Goal: Task Accomplishment & Management: Manage account settings

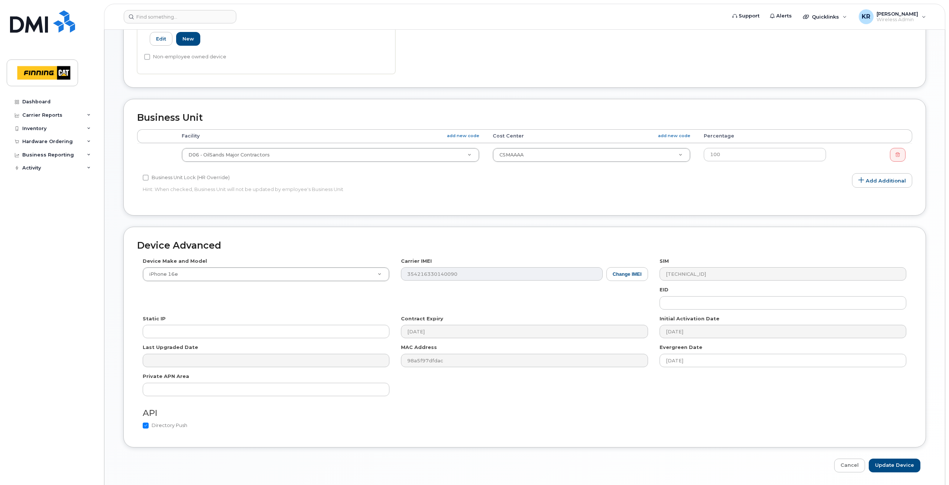
scroll to position [281, 0]
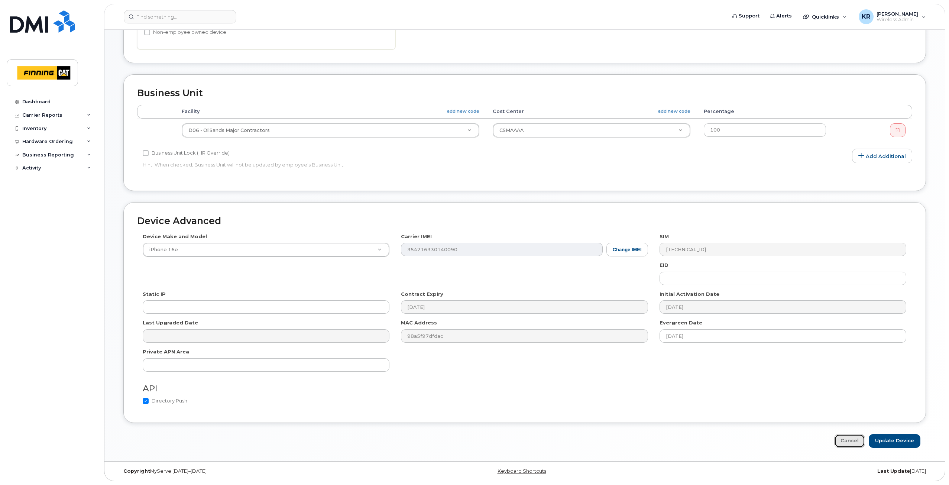
click at [862, 444] on link "Cancel" at bounding box center [849, 441] width 31 height 14
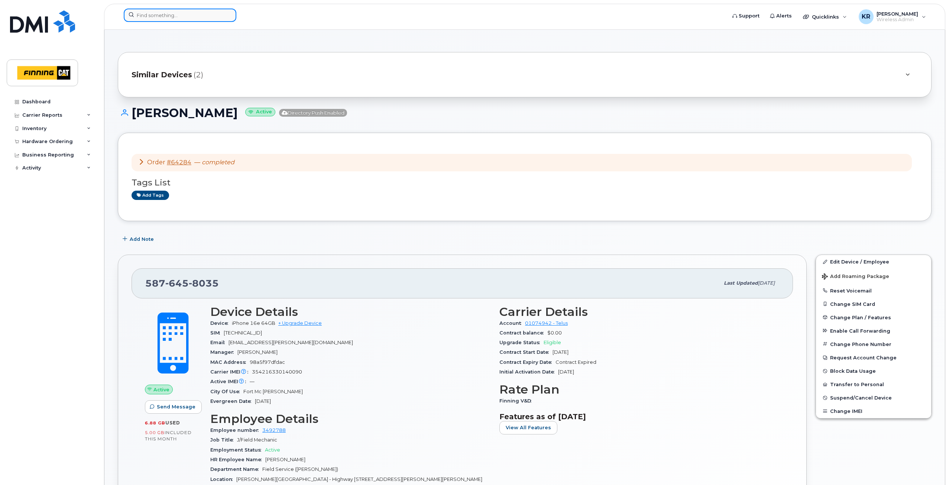
click at [143, 13] on input at bounding box center [180, 15] width 113 height 13
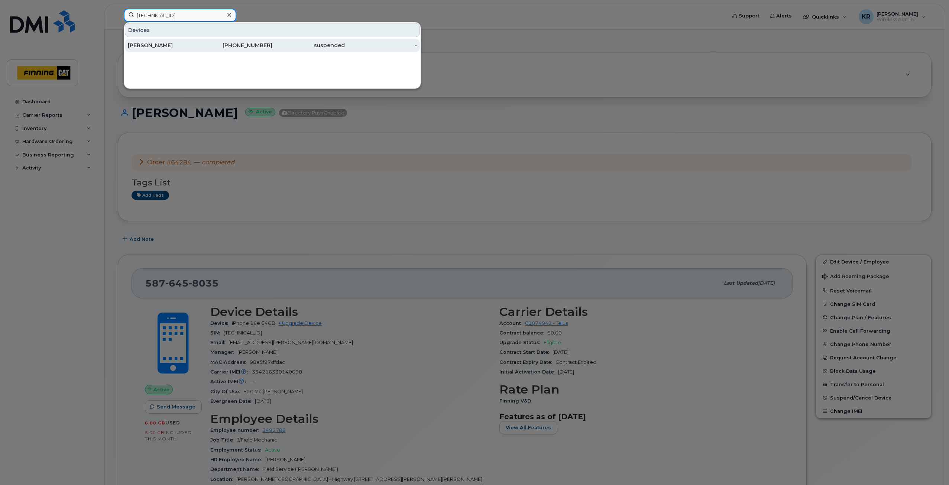
type input "[TECHNICAL_ID]"
click at [281, 45] on div "suspended" at bounding box center [308, 45] width 72 height 7
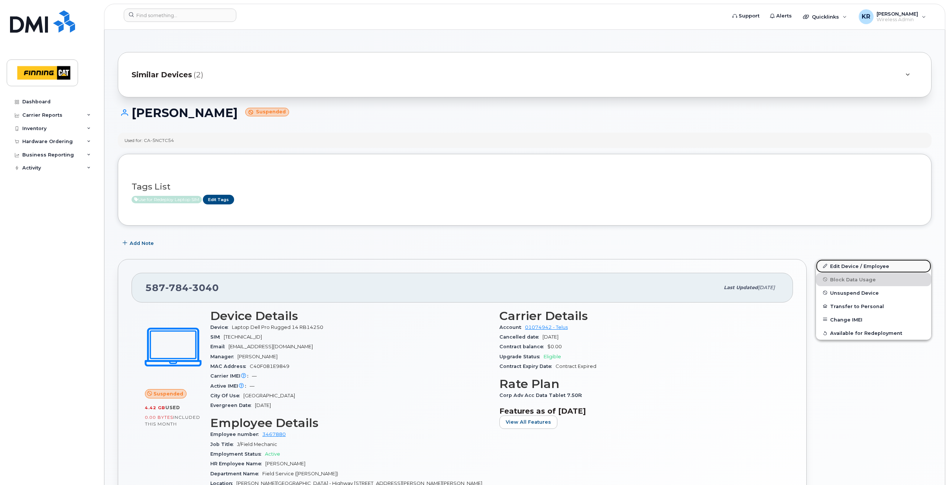
click at [849, 266] on link "Edit Device / Employee" at bounding box center [873, 265] width 115 height 13
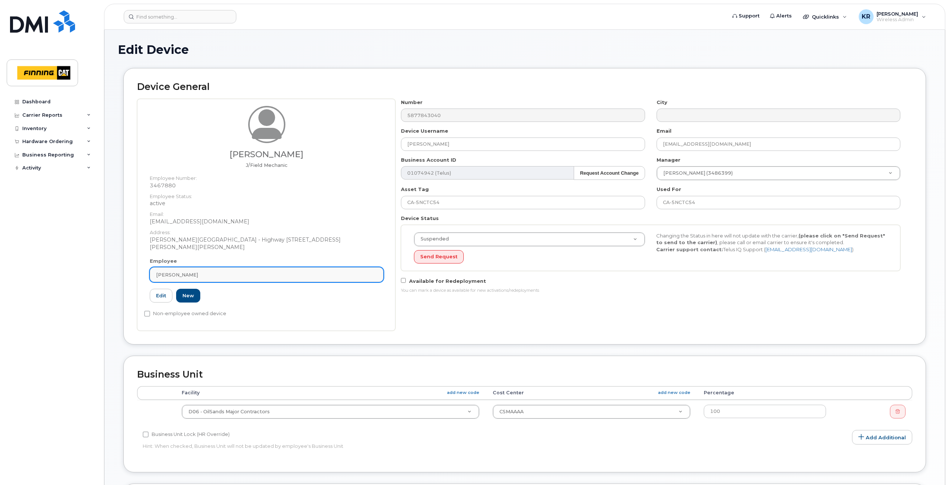
click at [210, 279] on link "Duane Rachkowski" at bounding box center [267, 274] width 234 height 15
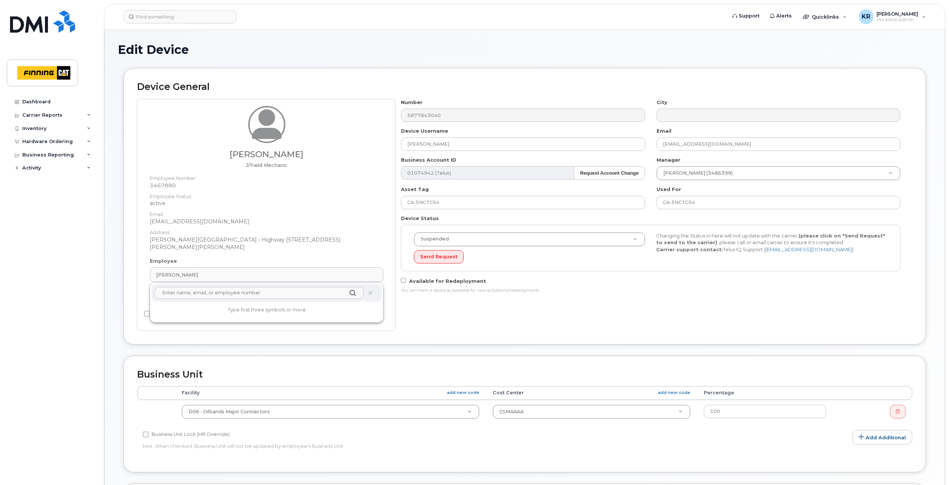
click at [209, 291] on input "text" at bounding box center [259, 293] width 209 height 12
type input "pablo soli"
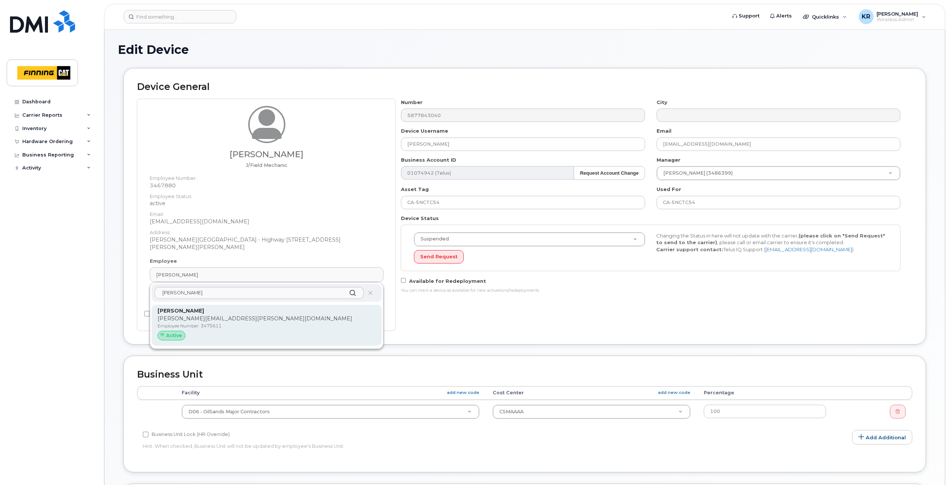
click at [205, 316] on p "[PERSON_NAME][EMAIL_ADDRESS][PERSON_NAME][DOMAIN_NAME]" at bounding box center [267, 319] width 218 height 8
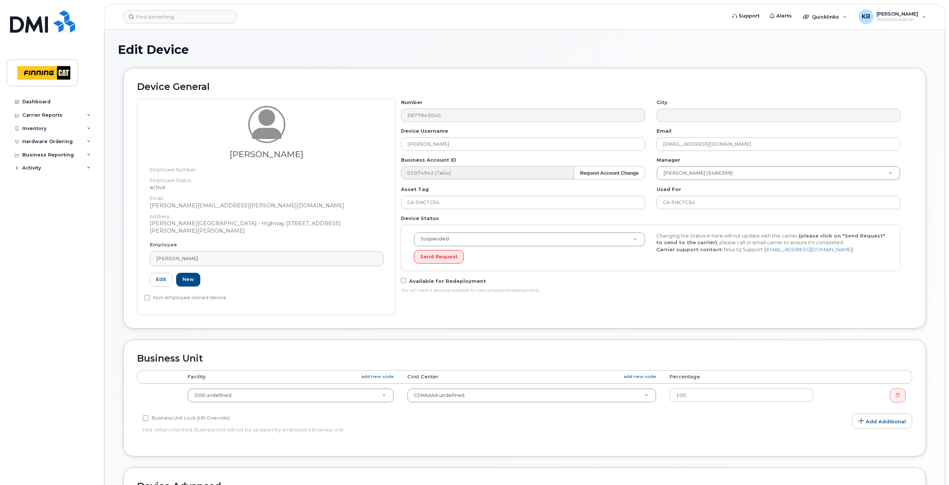
type input "3475611"
type input "[PERSON_NAME]"
type input "pablo.solis@finning.com"
type input "34171"
type input "34293"
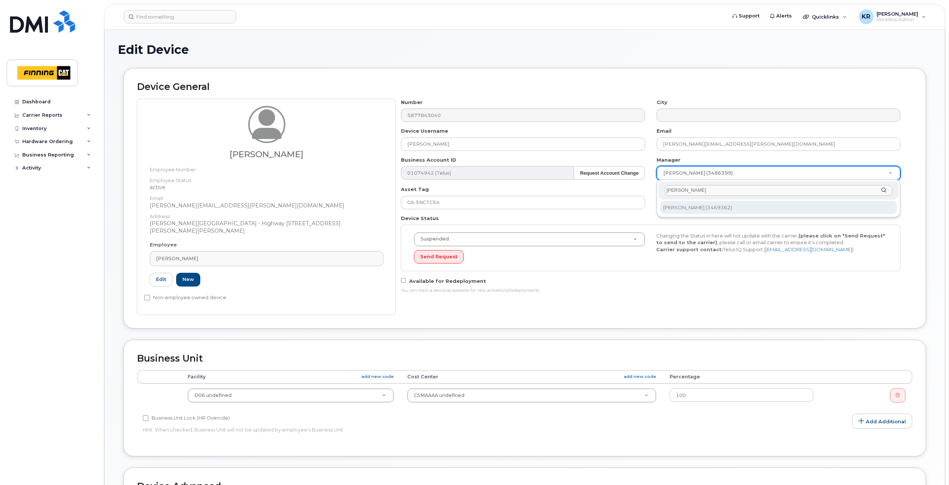
type input "bryan deg"
type input "57473"
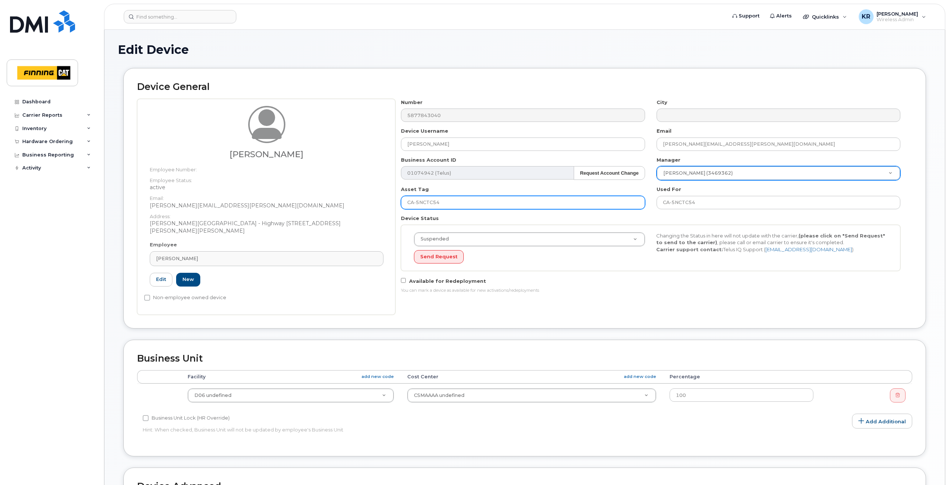
click at [471, 201] on input "CA-5NCTC54" at bounding box center [523, 202] width 244 height 13
click at [442, 207] on input "CA-5NCTC54" at bounding box center [523, 202] width 244 height 13
drag, startPoint x: 444, startPoint y: 204, endPoint x: 387, endPoint y: 203, distance: 57.6
click at [387, 203] on div "Pablo Solis Employee Number: Employee Status: active Email: Pablo.Solis@finning…" at bounding box center [524, 207] width 775 height 216
paste input "9RNV"
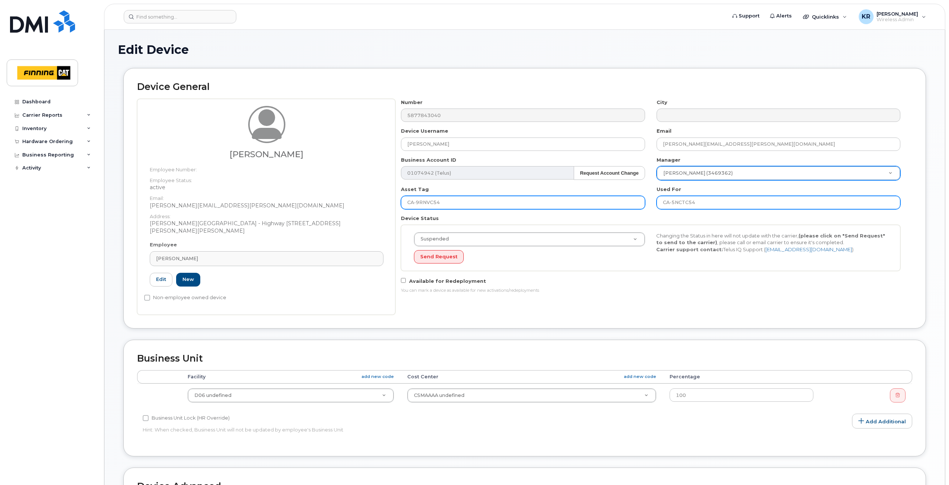
type input "CA-9RNVC54"
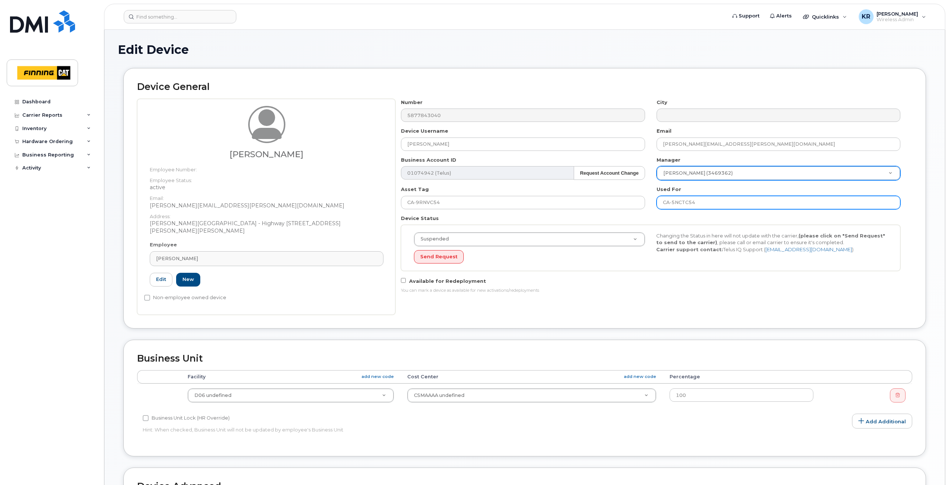
click at [703, 204] on input "CA-5NCTC54" at bounding box center [778, 202] width 244 height 13
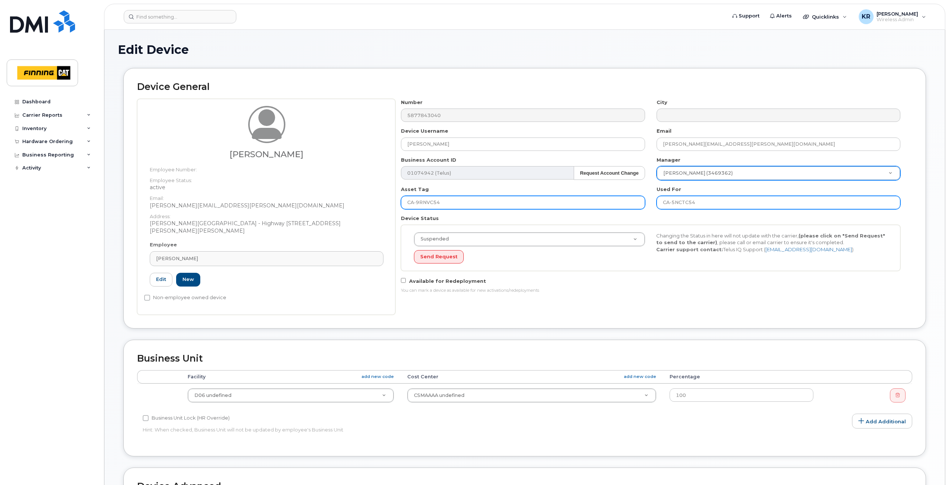
drag, startPoint x: 703, startPoint y: 204, endPoint x: 622, endPoint y: 205, distance: 81.0
click at [622, 205] on div "Number 5877843040 City Device Username Pablo Solis Email pablo.solis@finning.co…" at bounding box center [650, 199] width 511 height 200
paste input "9RNV"
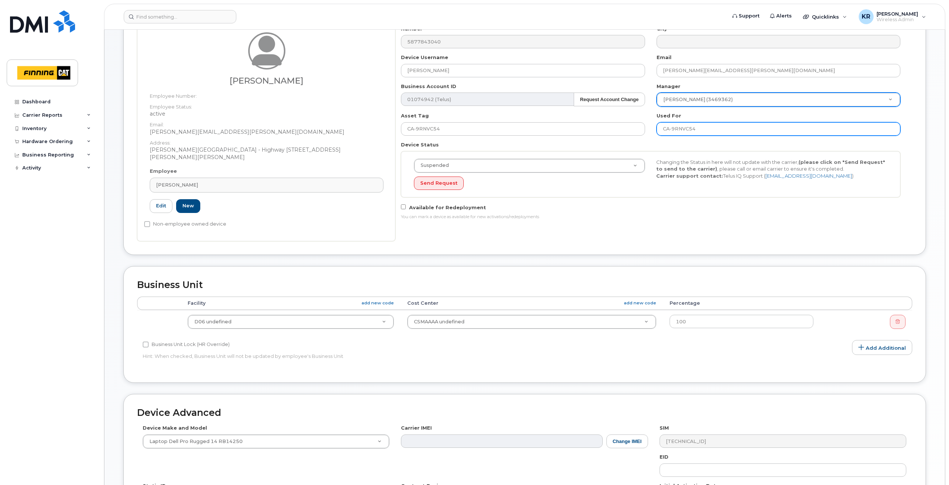
scroll to position [74, 0]
type input "CA-9RNVC54"
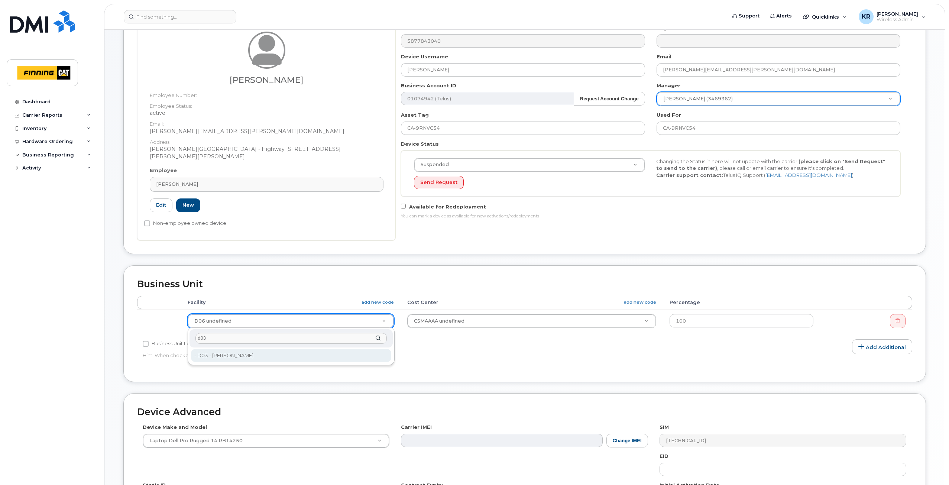
type input "d03"
type input "34148"
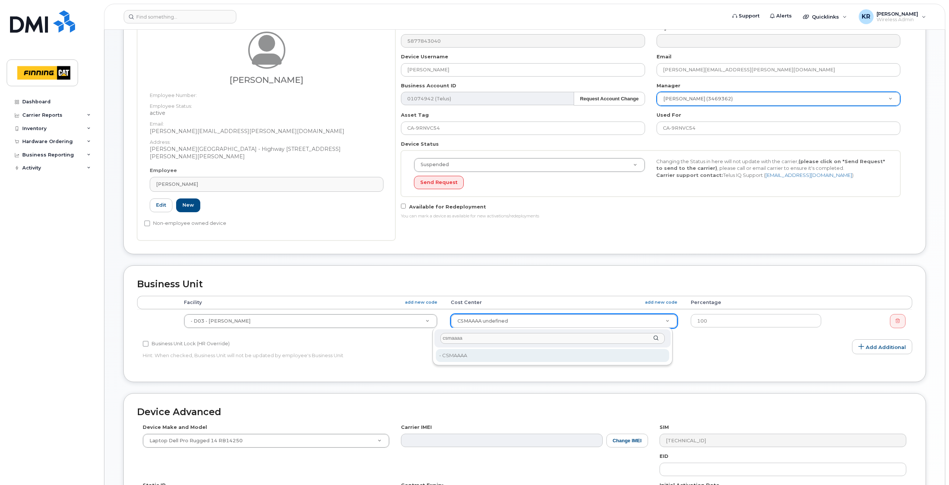
type input "csmaaaa"
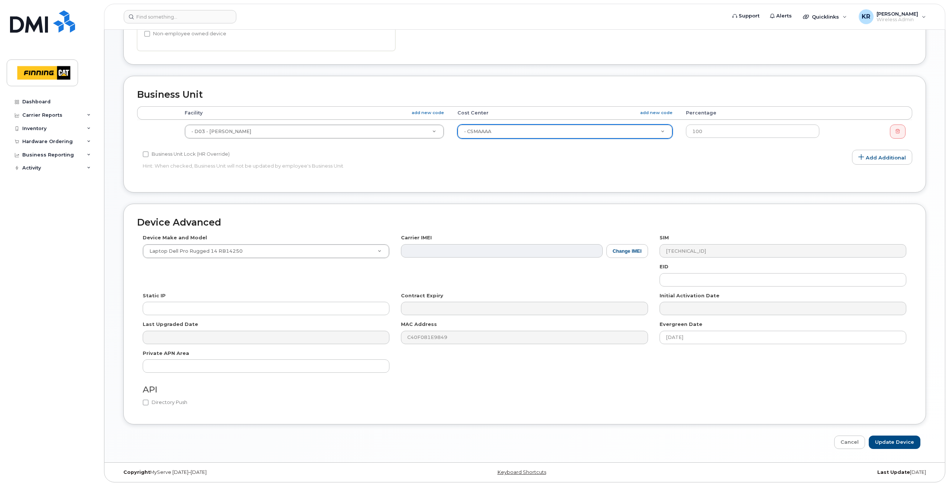
scroll to position [265, 0]
click at [887, 441] on input "Update Device" at bounding box center [895, 441] width 52 height 14
type input "Saving..."
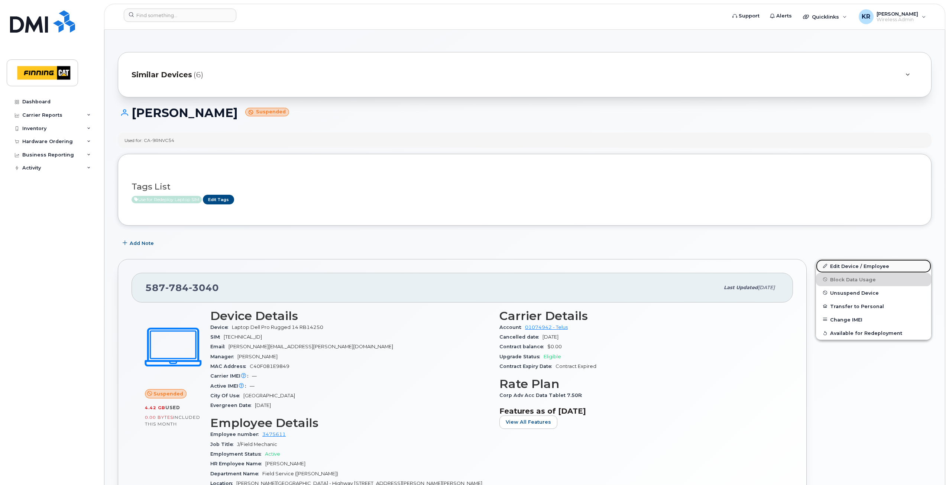
click at [840, 267] on link "Edit Device / Employee" at bounding box center [873, 265] width 115 height 13
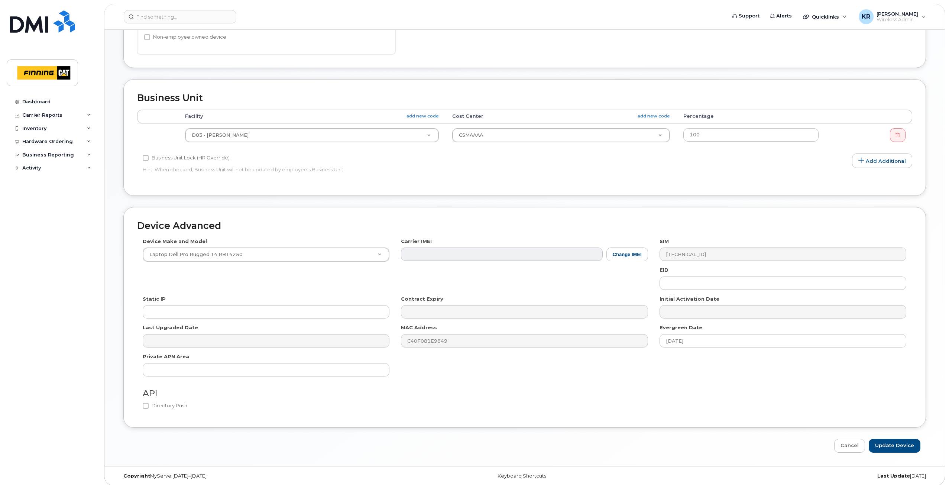
scroll to position [281, 0]
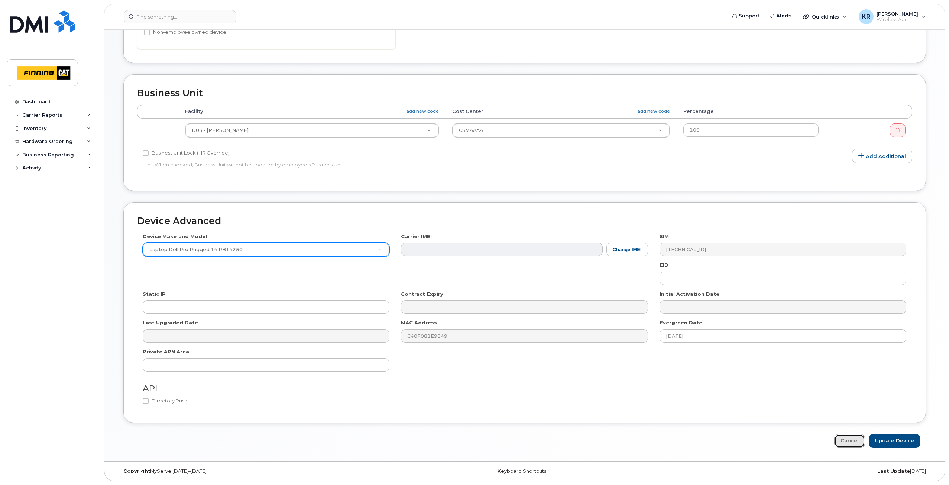
click at [853, 442] on link "Cancel" at bounding box center [849, 441] width 31 height 14
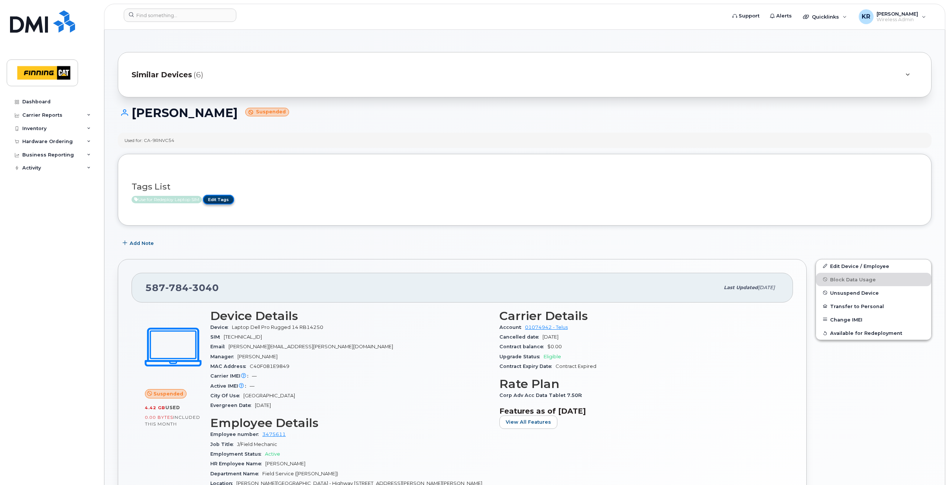
click at [213, 199] on link "Edit Tags" at bounding box center [218, 199] width 31 height 9
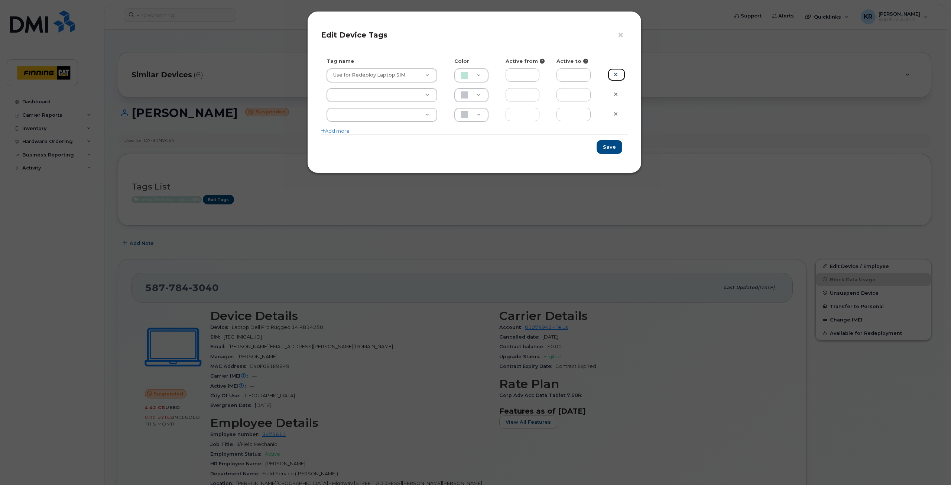
click at [617, 74] on icon at bounding box center [616, 75] width 4 height 6
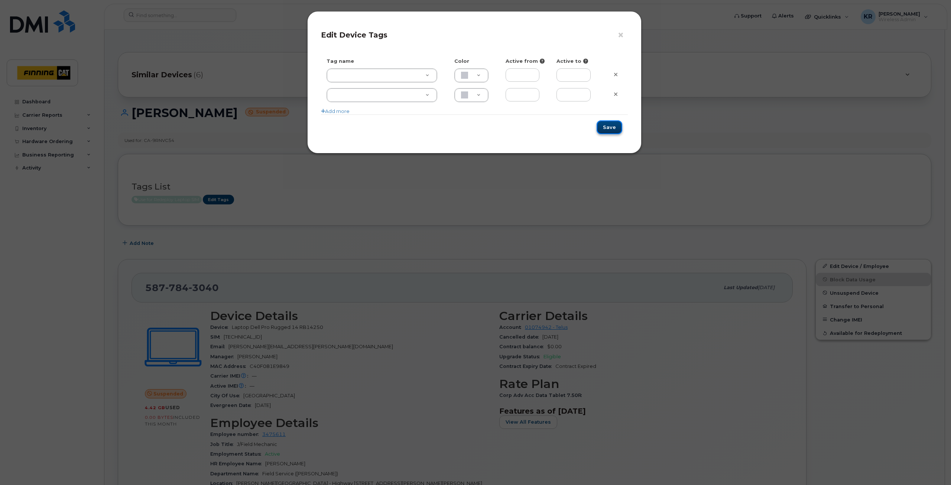
click at [614, 128] on button "Save" at bounding box center [610, 127] width 26 height 14
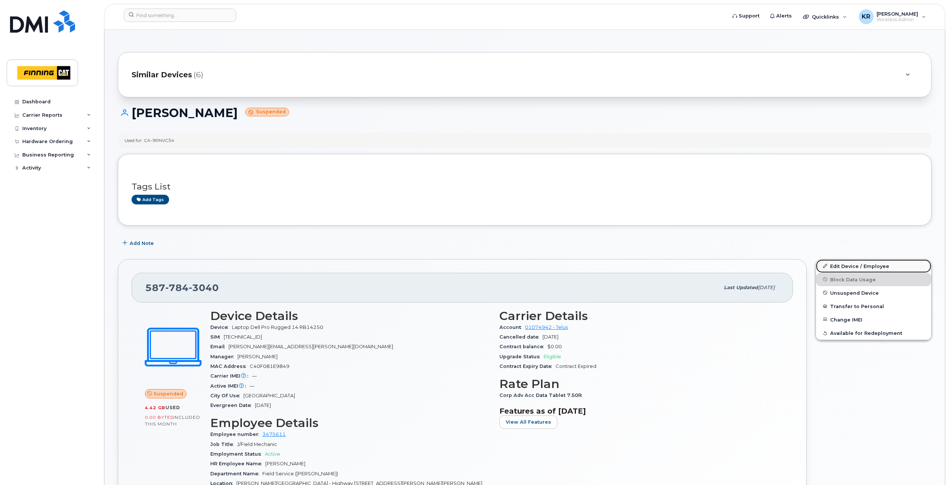
click at [840, 267] on link "Edit Device / Employee" at bounding box center [873, 265] width 115 height 13
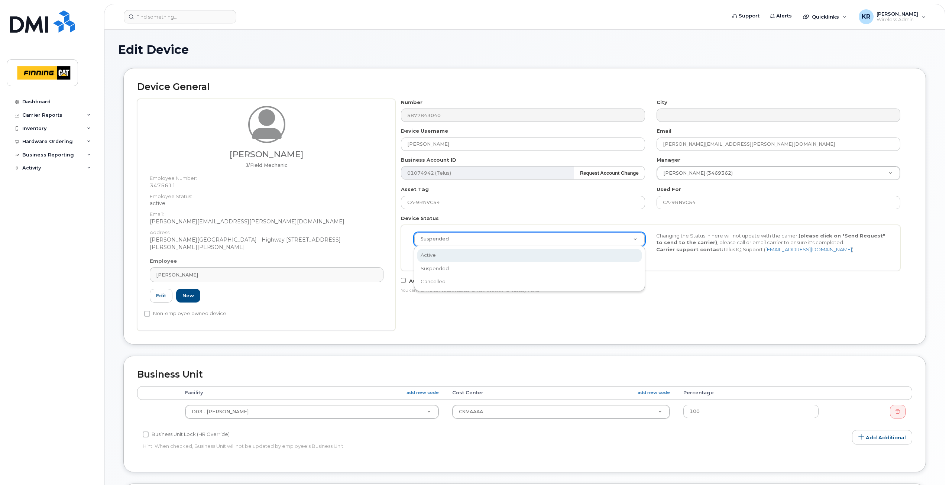
select select "active"
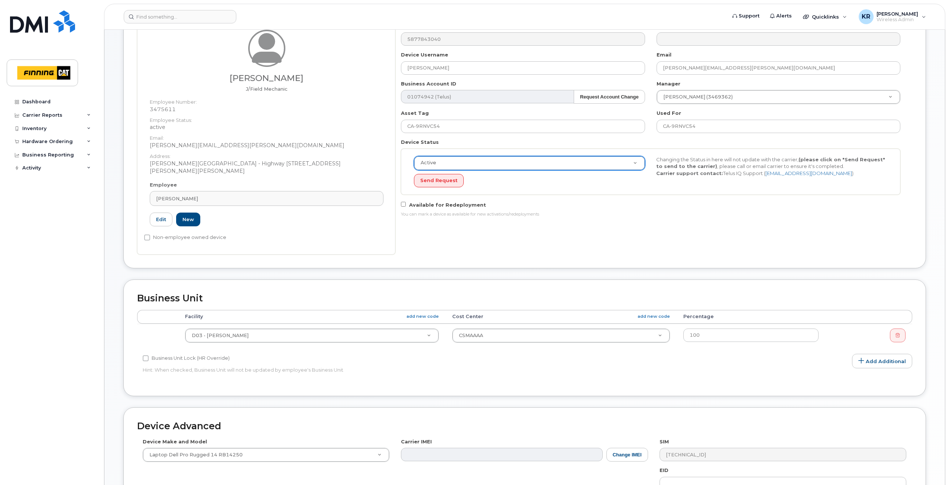
scroll to position [281, 0]
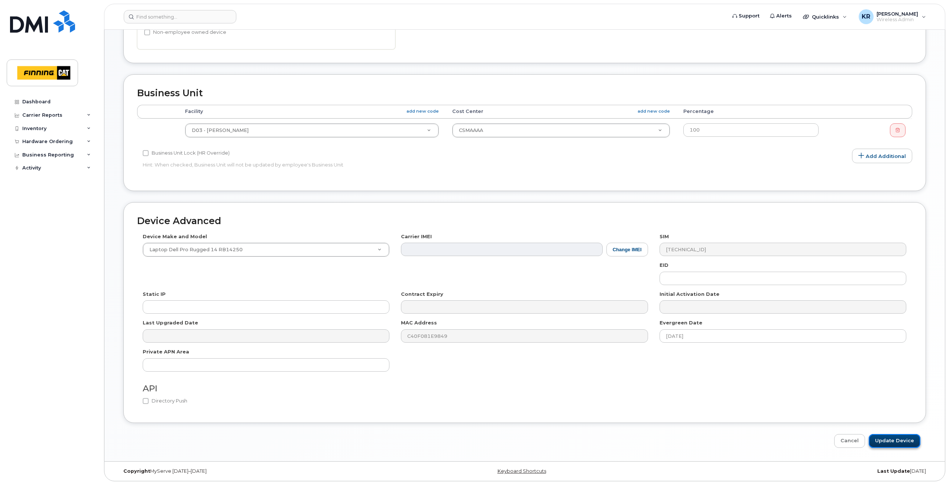
click at [898, 444] on input "Update Device" at bounding box center [895, 441] width 52 height 14
type input "Saving..."
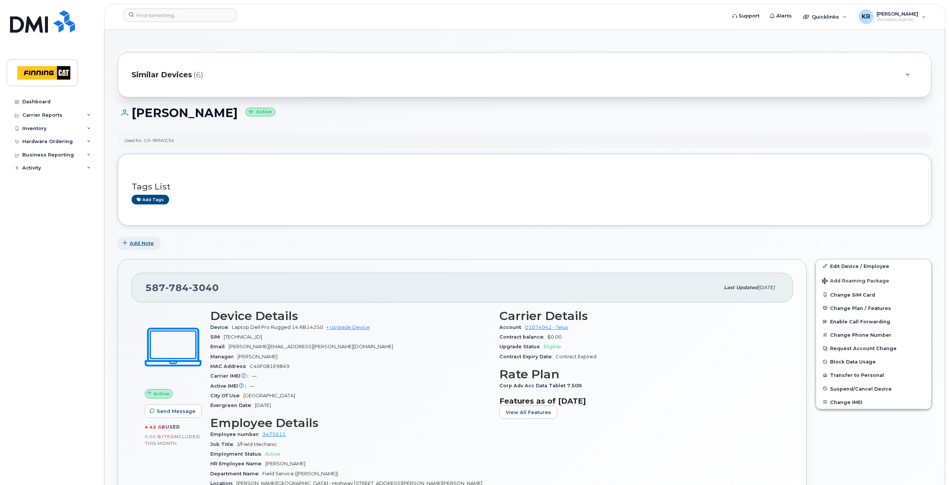
click at [144, 244] on span "Add Note" at bounding box center [142, 243] width 24 height 7
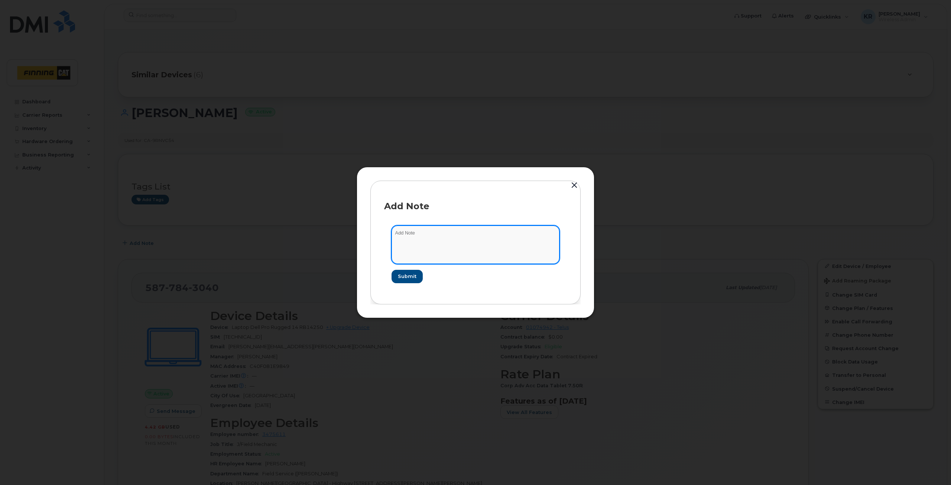
click at [413, 231] on textarea at bounding box center [476, 244] width 168 height 38
click at [503, 236] on textarea "Francine requested SIM for user -" at bounding box center [476, 244] width 168 height 38
paste textarea "SCTASK0819981"
type textarea "Francine requested SIM for user - SCTASK0819981 activated Sept 10/25"
click at [403, 276] on span "Submit" at bounding box center [407, 276] width 19 height 7
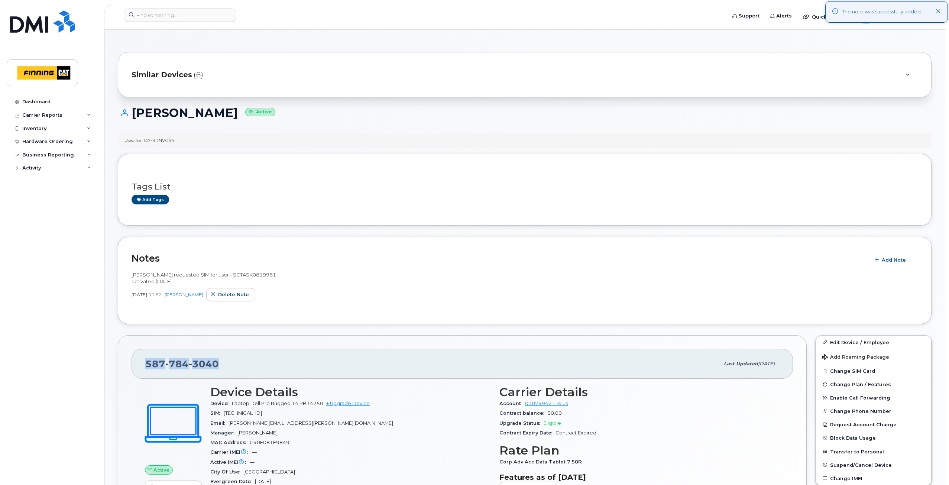
drag, startPoint x: 218, startPoint y: 364, endPoint x: 139, endPoint y: 363, distance: 78.4
click at [139, 363] on div "587 784 3040 Last updated Sep 10, 2025" at bounding box center [462, 364] width 661 height 30
copy span "587 784 3040"
click at [189, 15] on input at bounding box center [180, 15] width 113 height 13
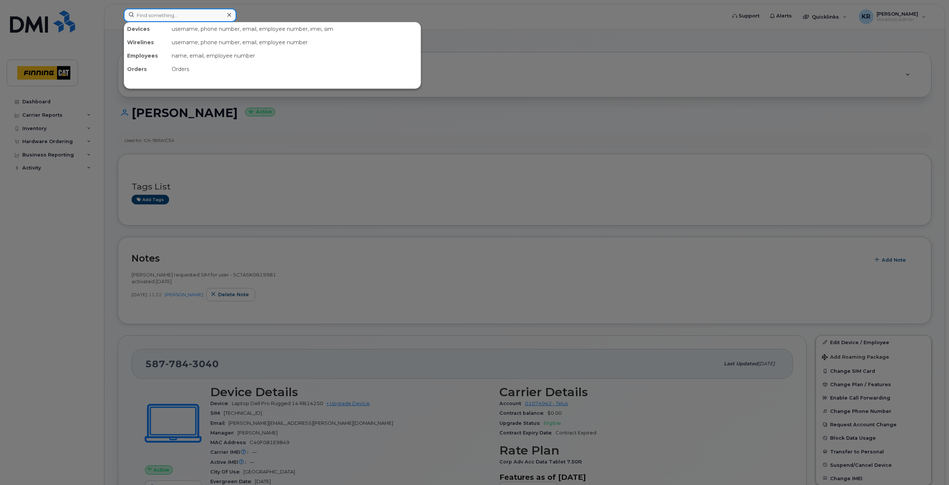
paste input "[PERSON_NAME]"
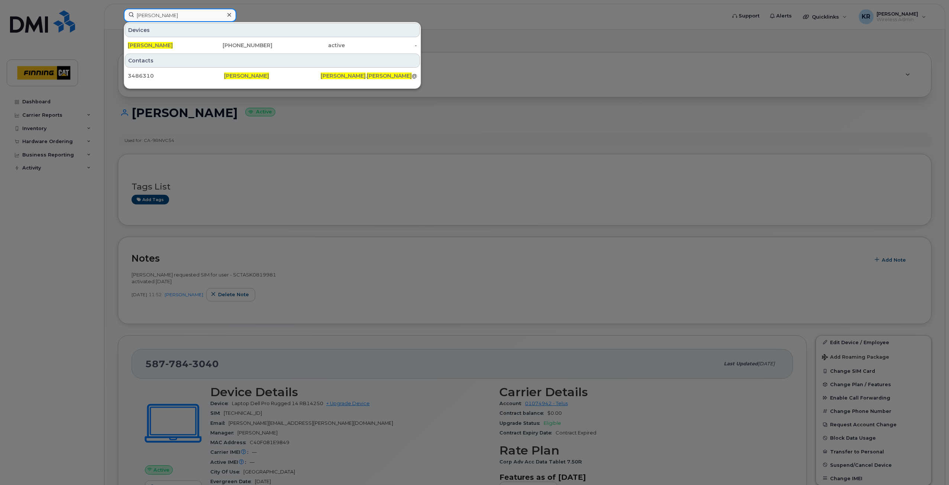
type input "[PERSON_NAME]"
click at [278, 43] on div "active" at bounding box center [308, 45] width 72 height 7
